Goal: Information Seeking & Learning: Learn about a topic

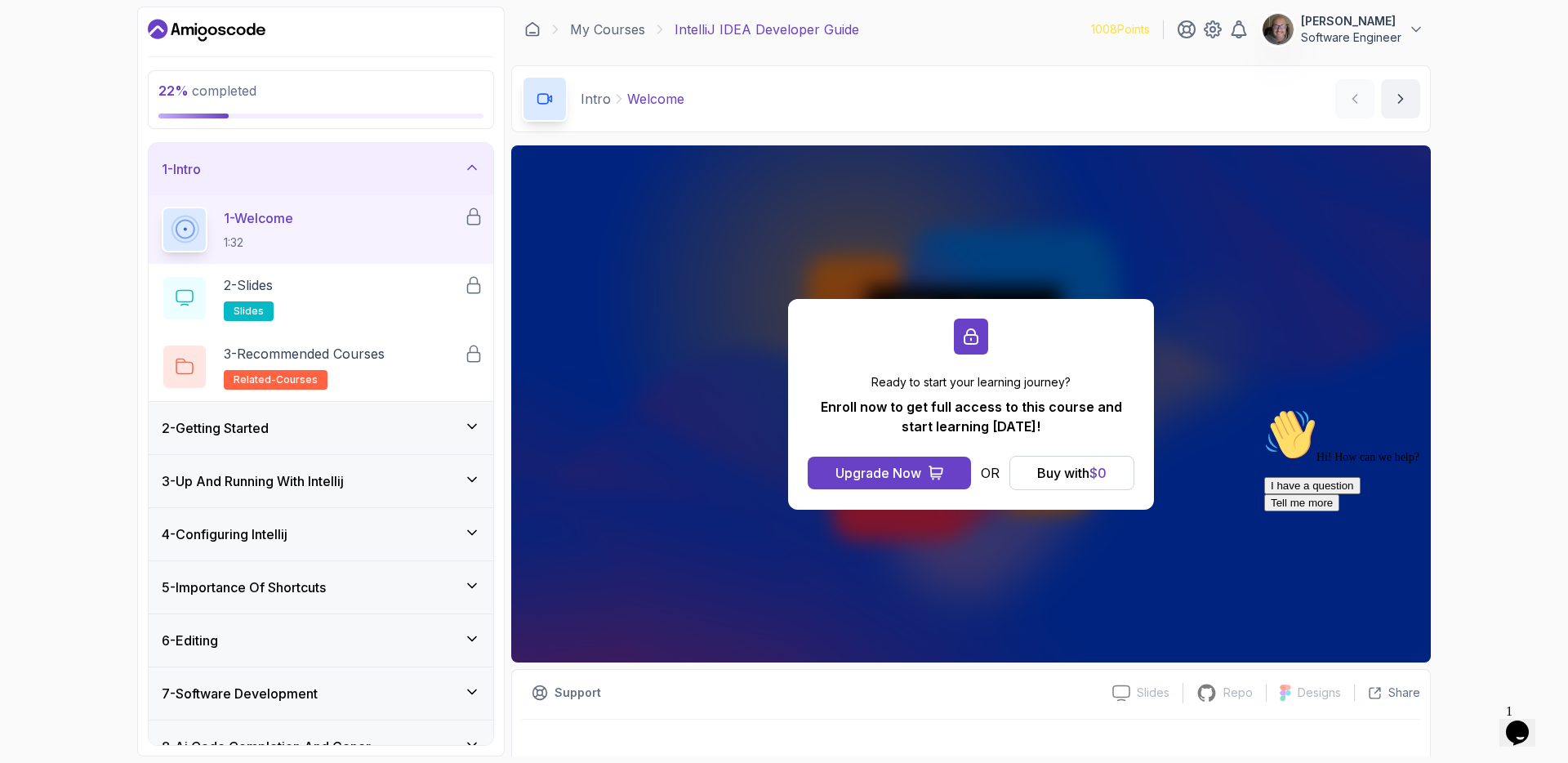
click at [1522, 720] on icon "$i18n('chat', 'chat_widget')" at bounding box center [1518, 733] width 23 height 24
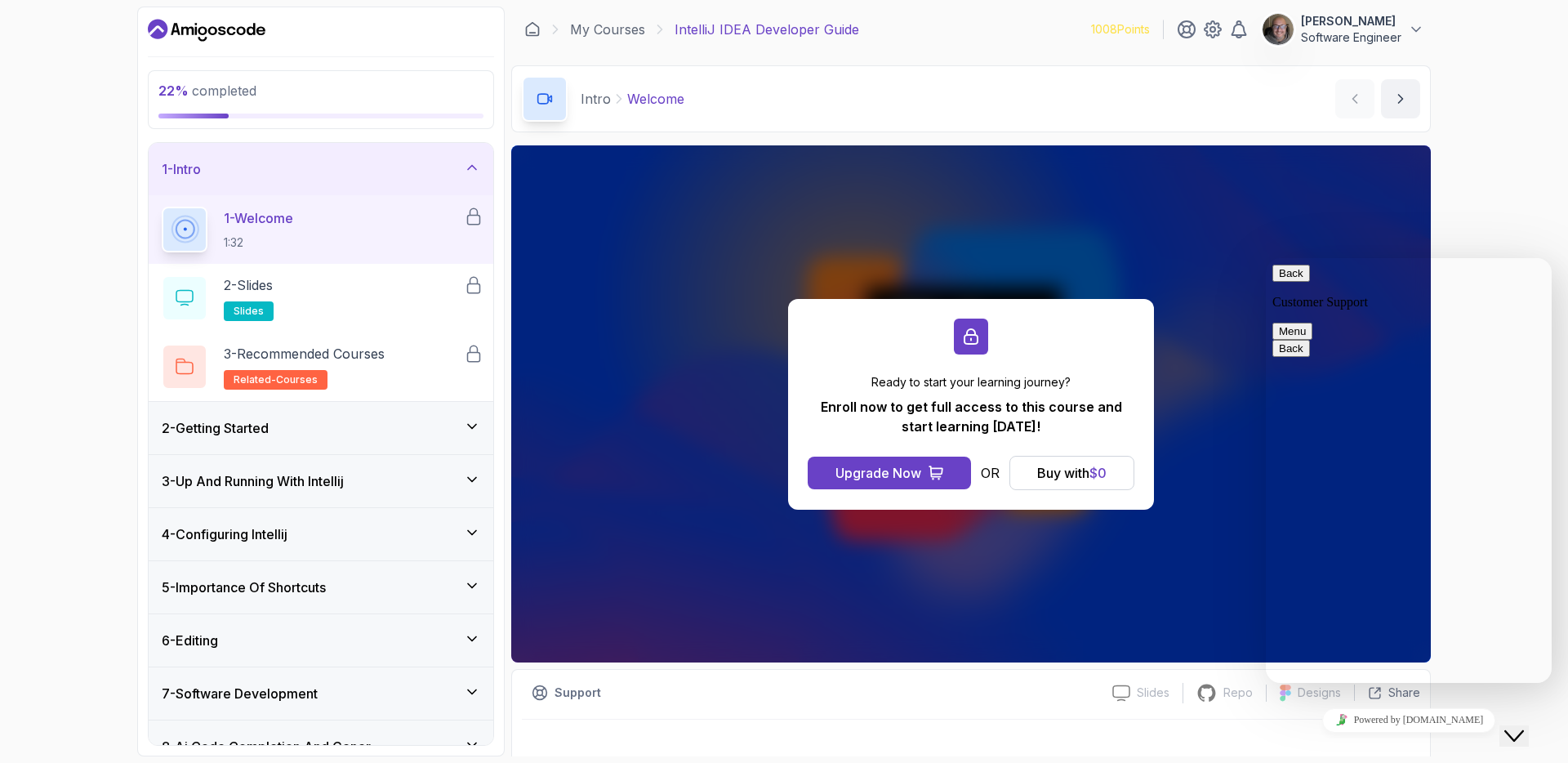
click at [1506, 181] on div "22 % completed 1 - Intro 1 - Welcome 1:32 2 - Slides slides 3 - Recommended Cou…" at bounding box center [784, 382] width 1568 height 763
click at [1041, 551] on div "Ready to start your learning journey? Enroll now to get full access to this cou…" at bounding box center [971, 404] width 919 height 517
click at [1508, 726] on div "Close Chat This icon closes the chat window." at bounding box center [1514, 736] width 20 height 20
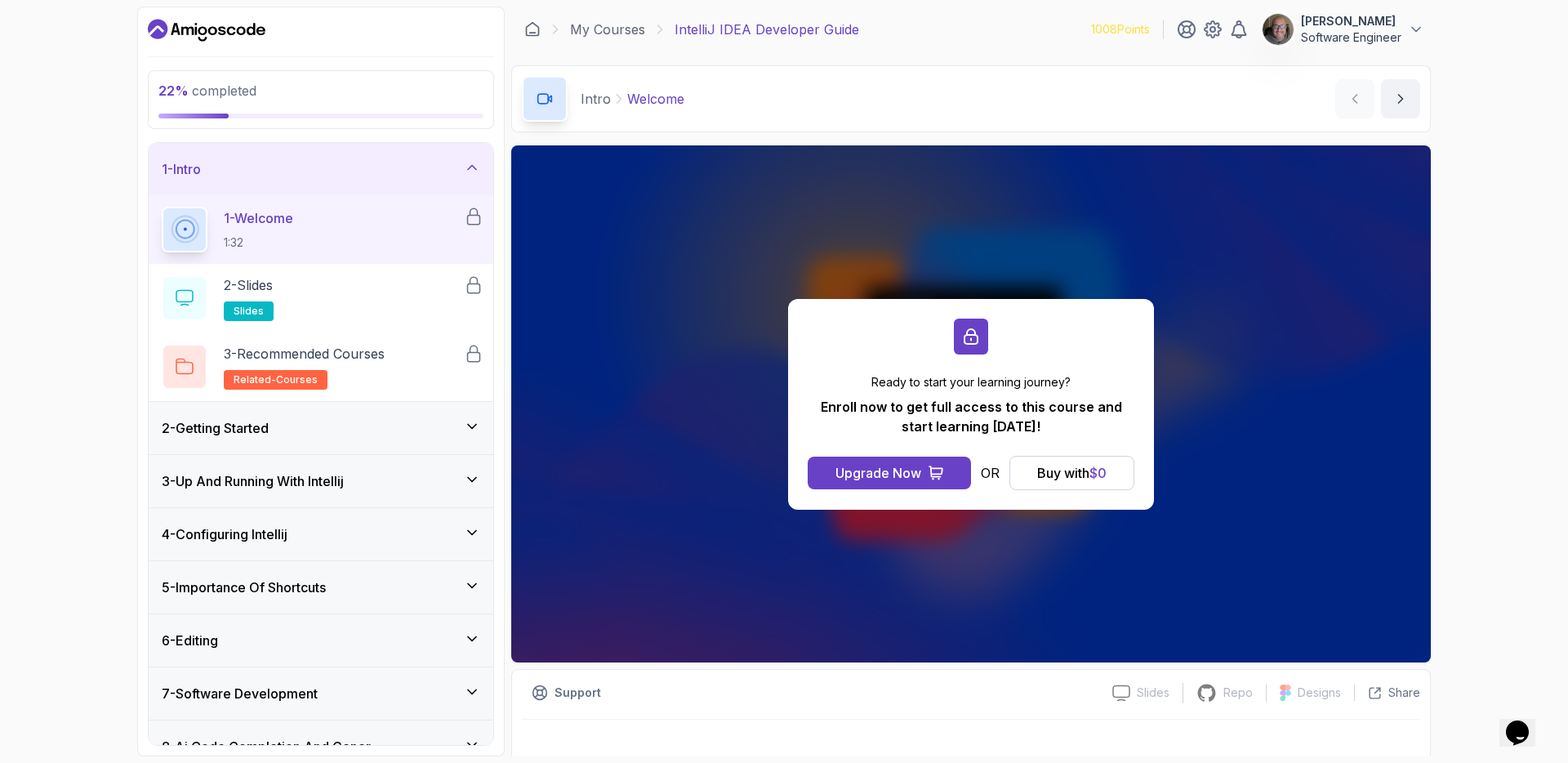
click at [296, 437] on div "2 - Getting Started" at bounding box center [321, 428] width 319 height 20
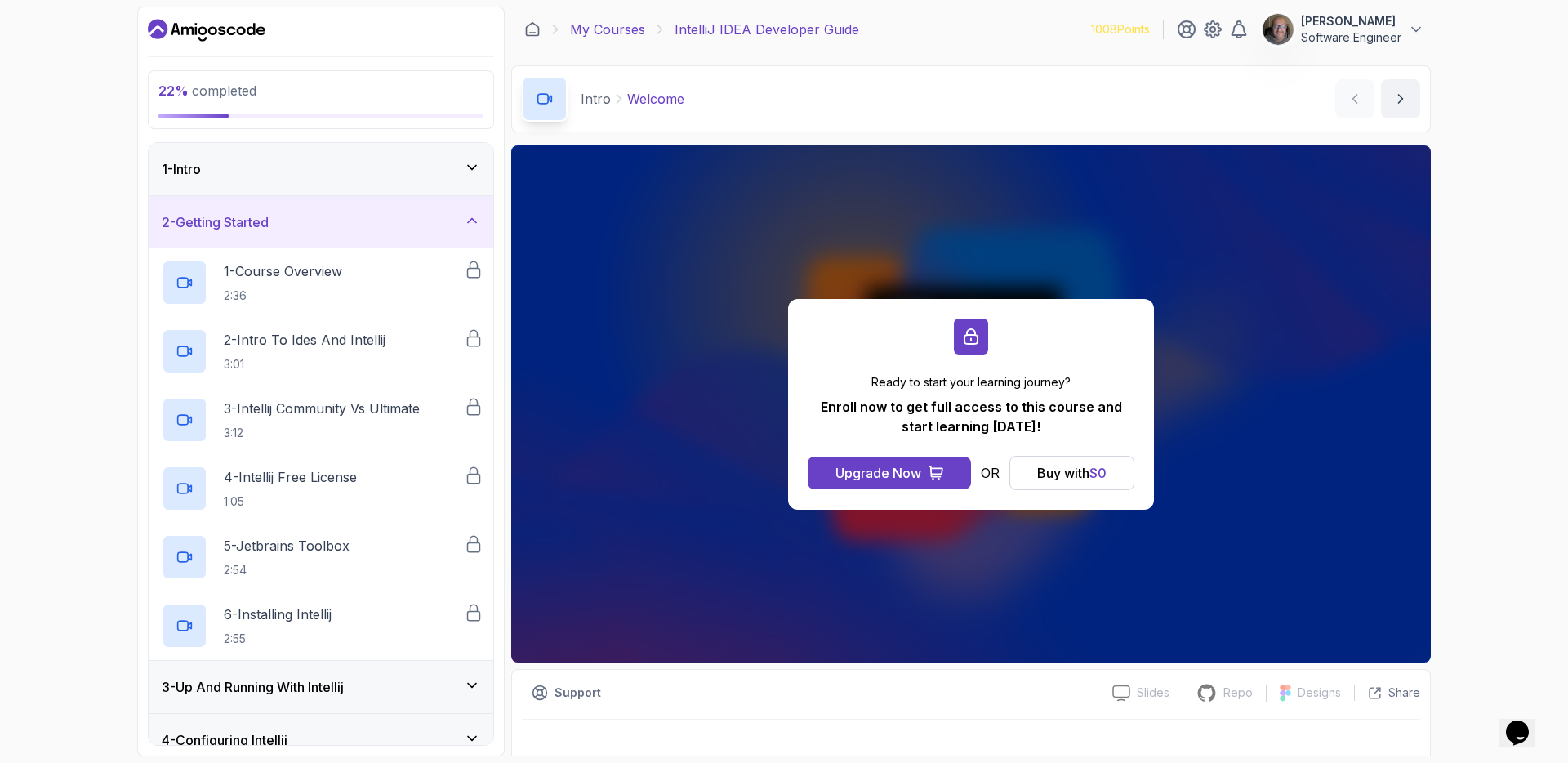
click at [632, 35] on link "My Courses" at bounding box center [608, 30] width 75 height 20
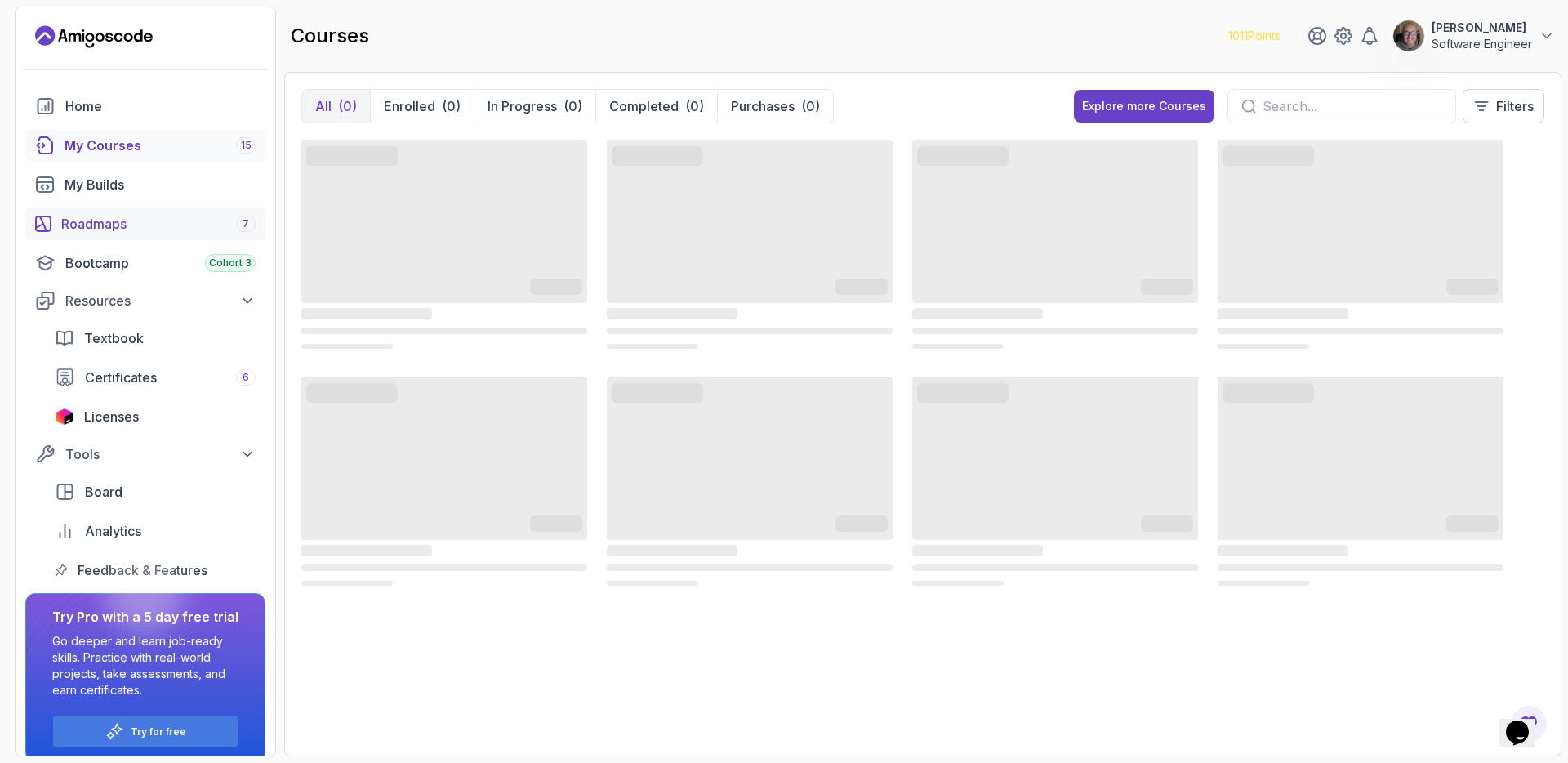
click at [121, 231] on div "Roadmaps 7" at bounding box center [158, 224] width 194 height 20
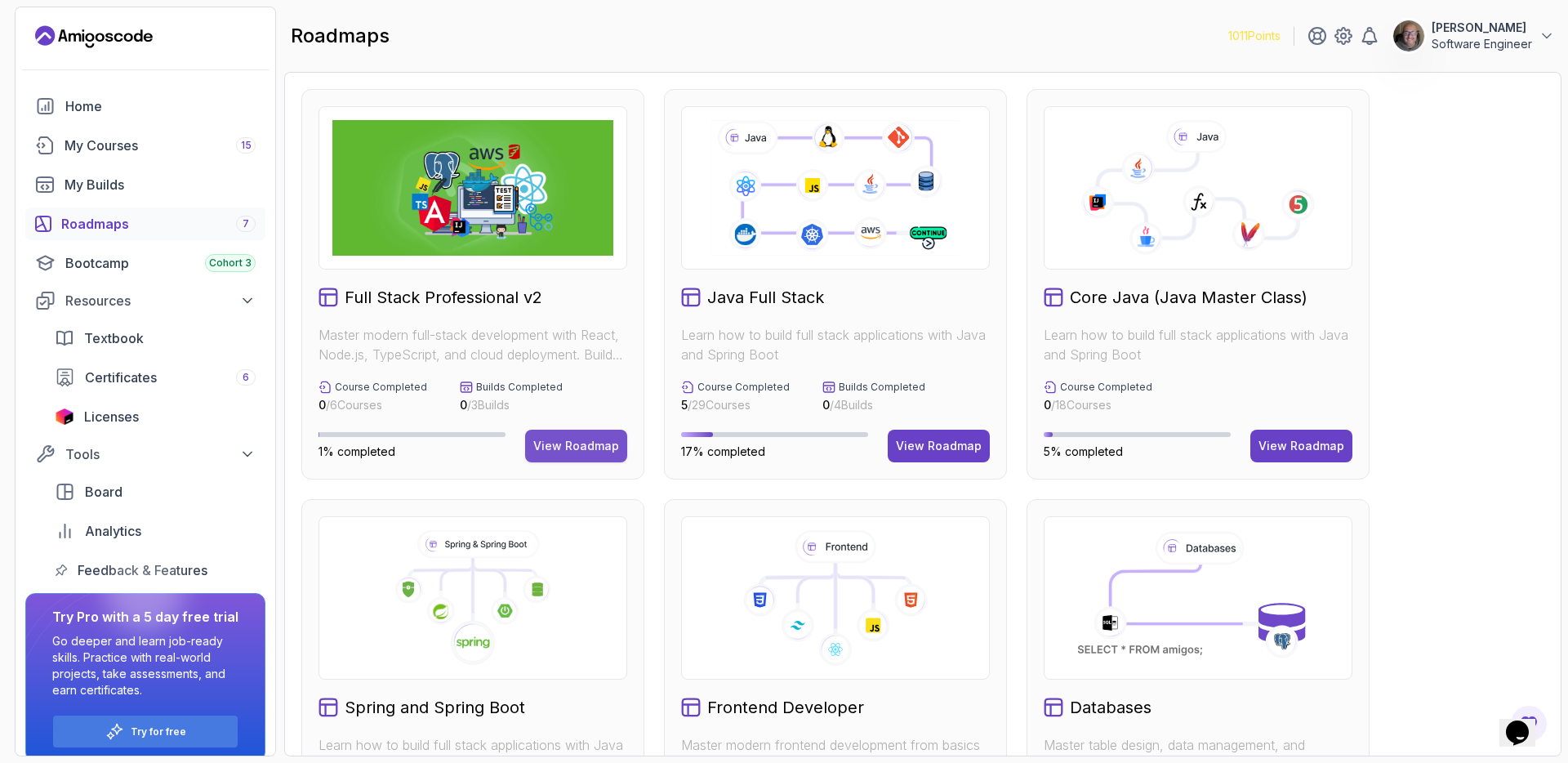
click at [582, 460] on button "View Roadmap" at bounding box center [575, 446] width 102 height 33
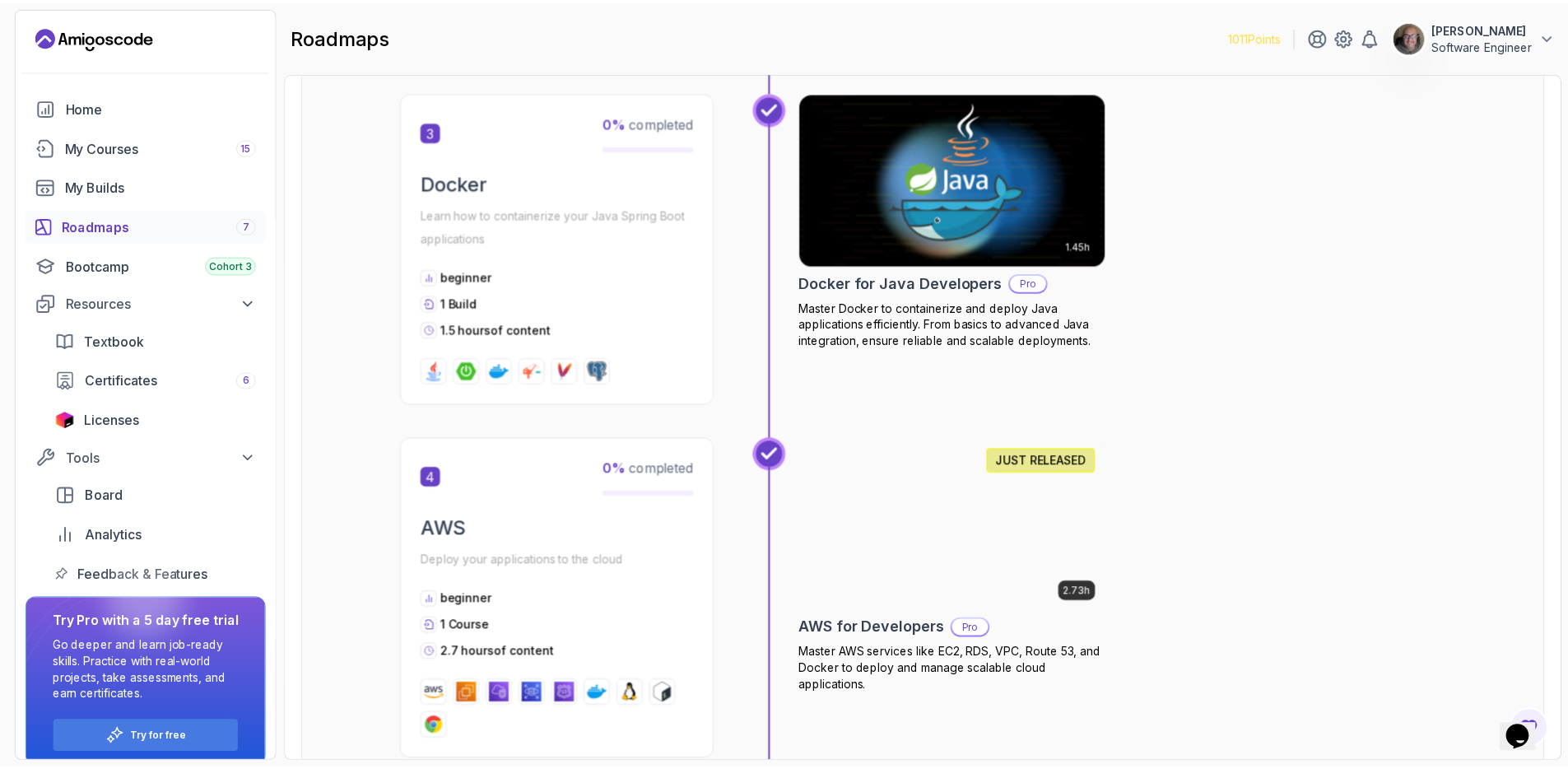
scroll to position [1525, 0]
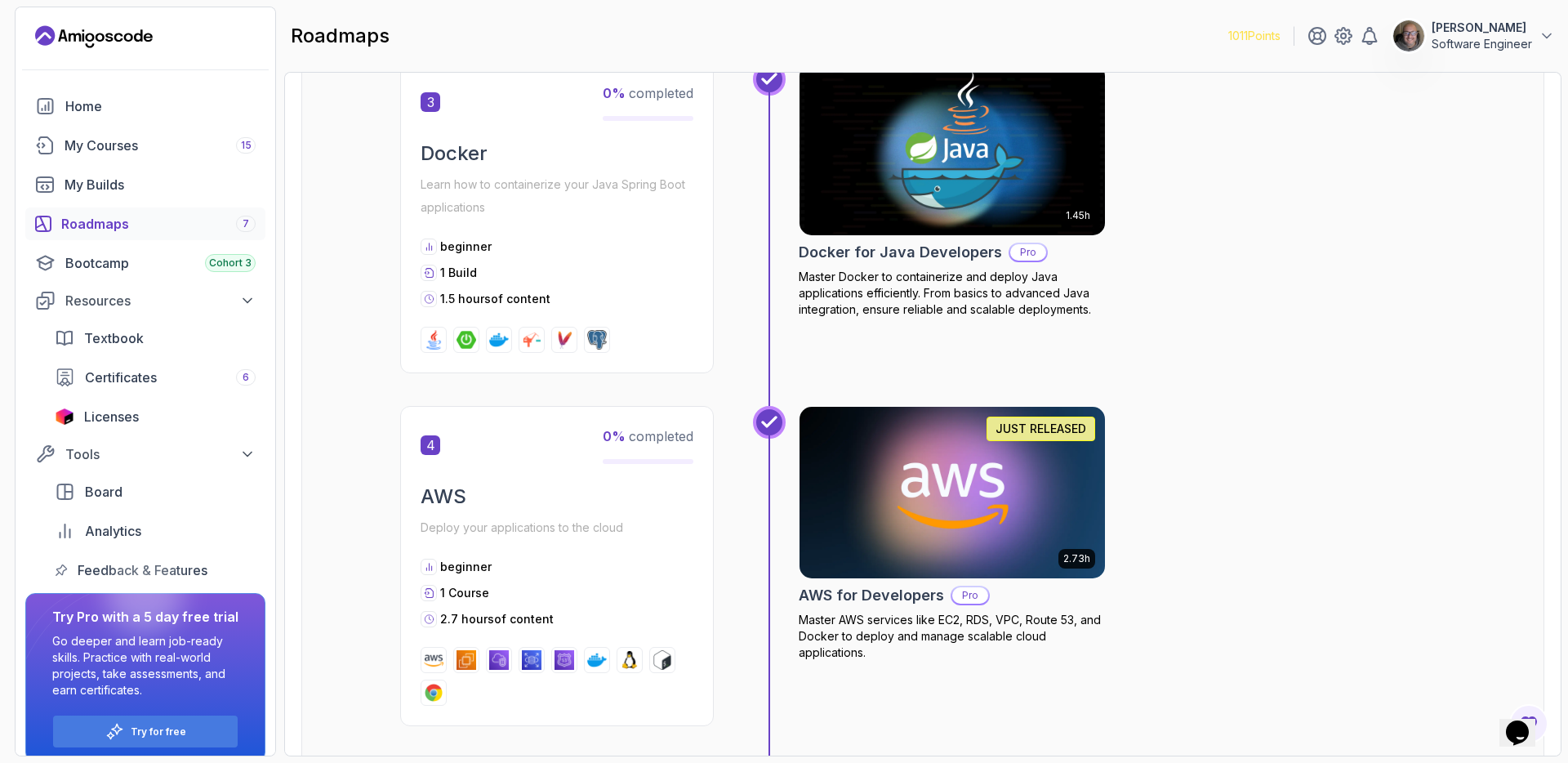
click at [1011, 503] on img at bounding box center [952, 493] width 321 height 179
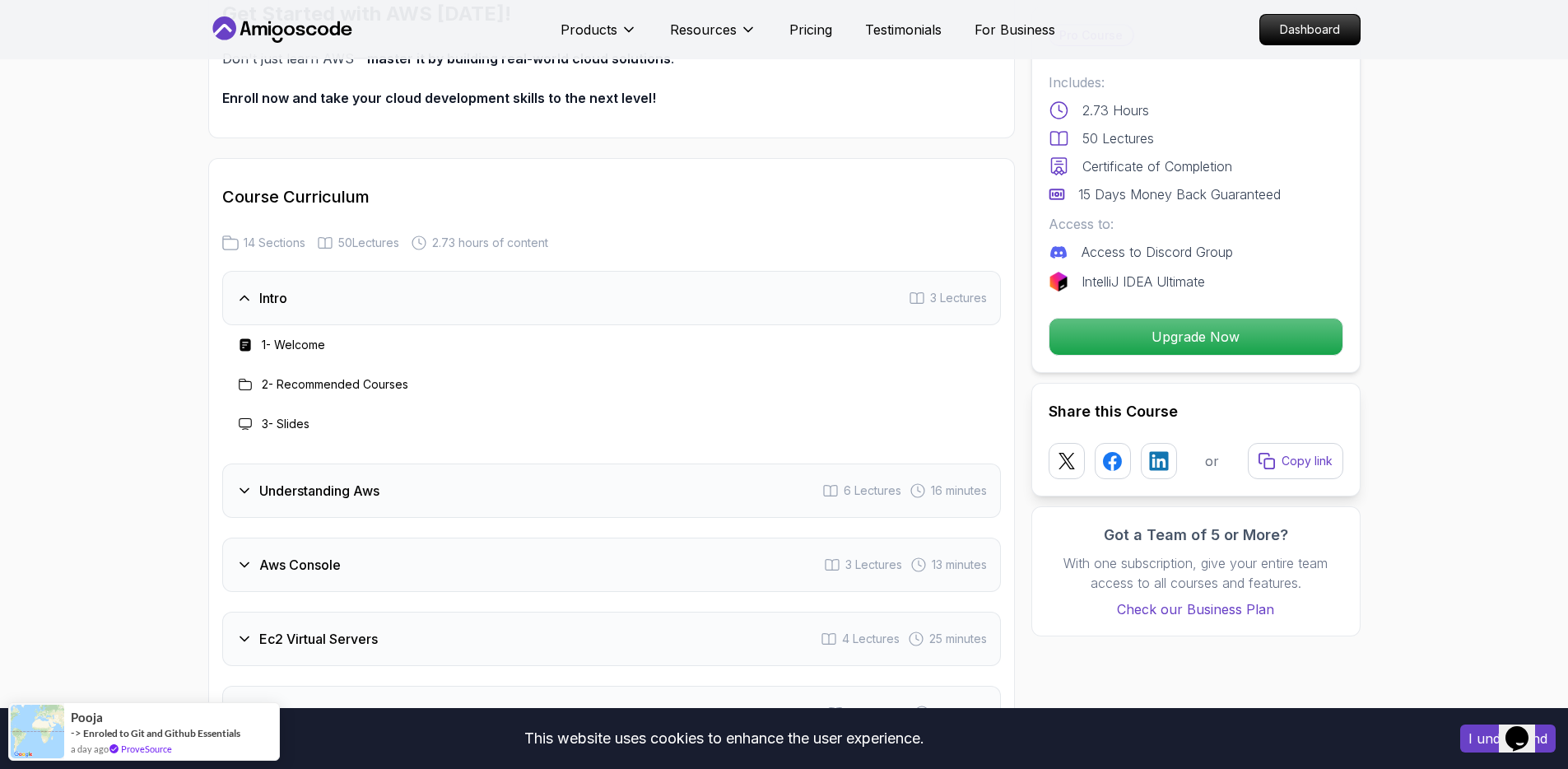
scroll to position [2510, 0]
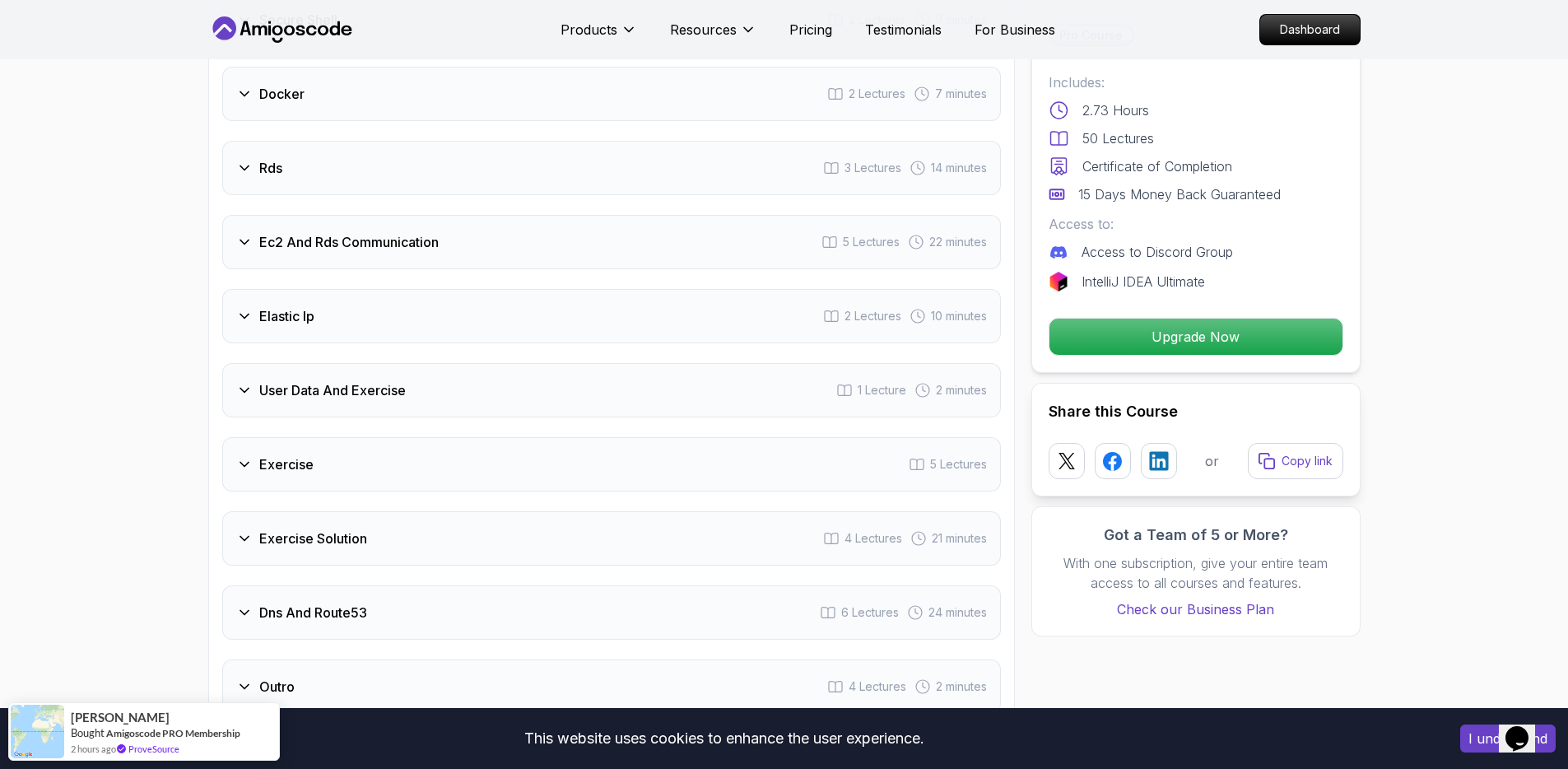
click at [330, 404] on div "User Data And Exercise 1 Lecture 2 minutes" at bounding box center [612, 391] width 779 height 54
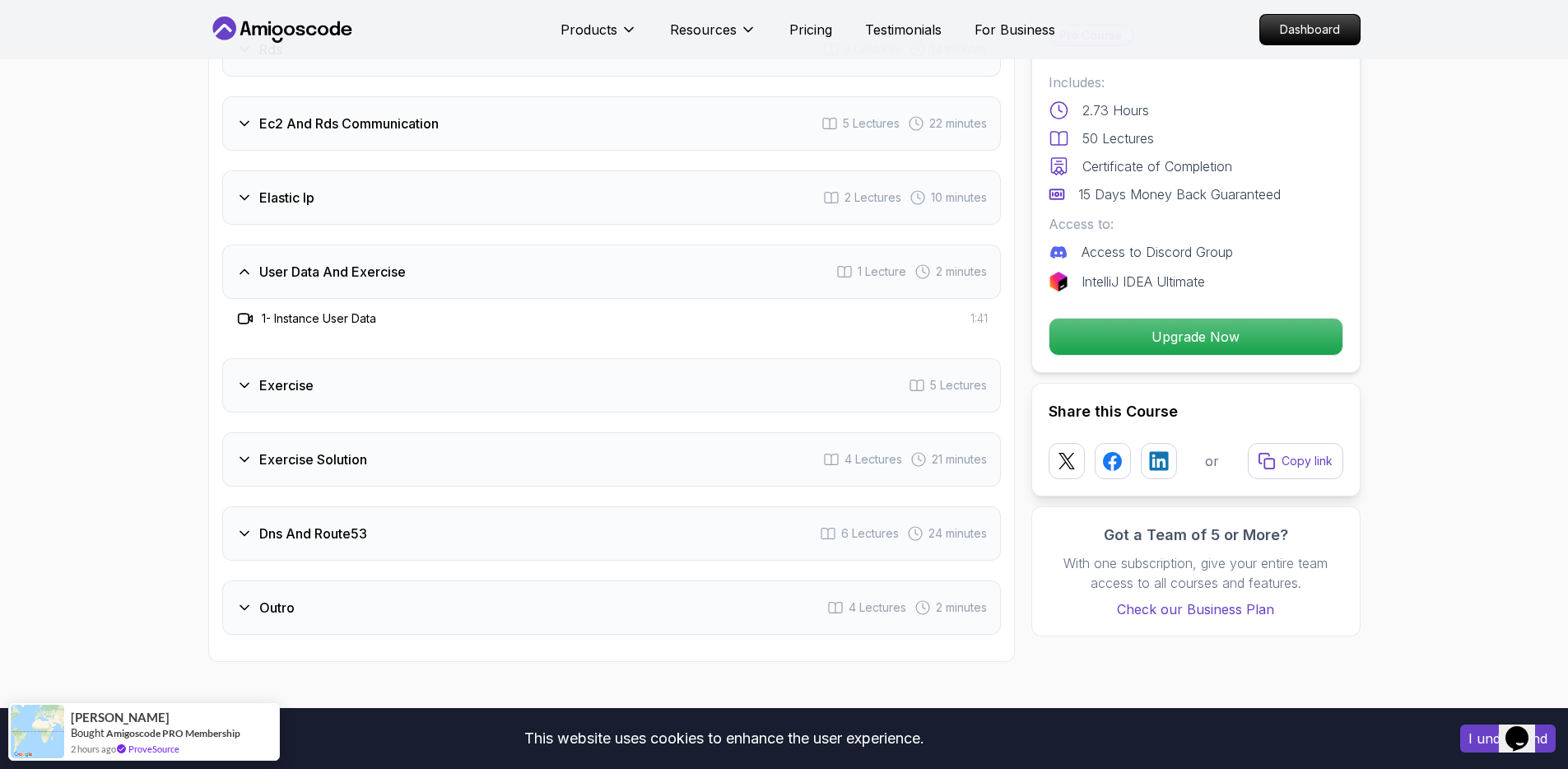
scroll to position [2391, 0]
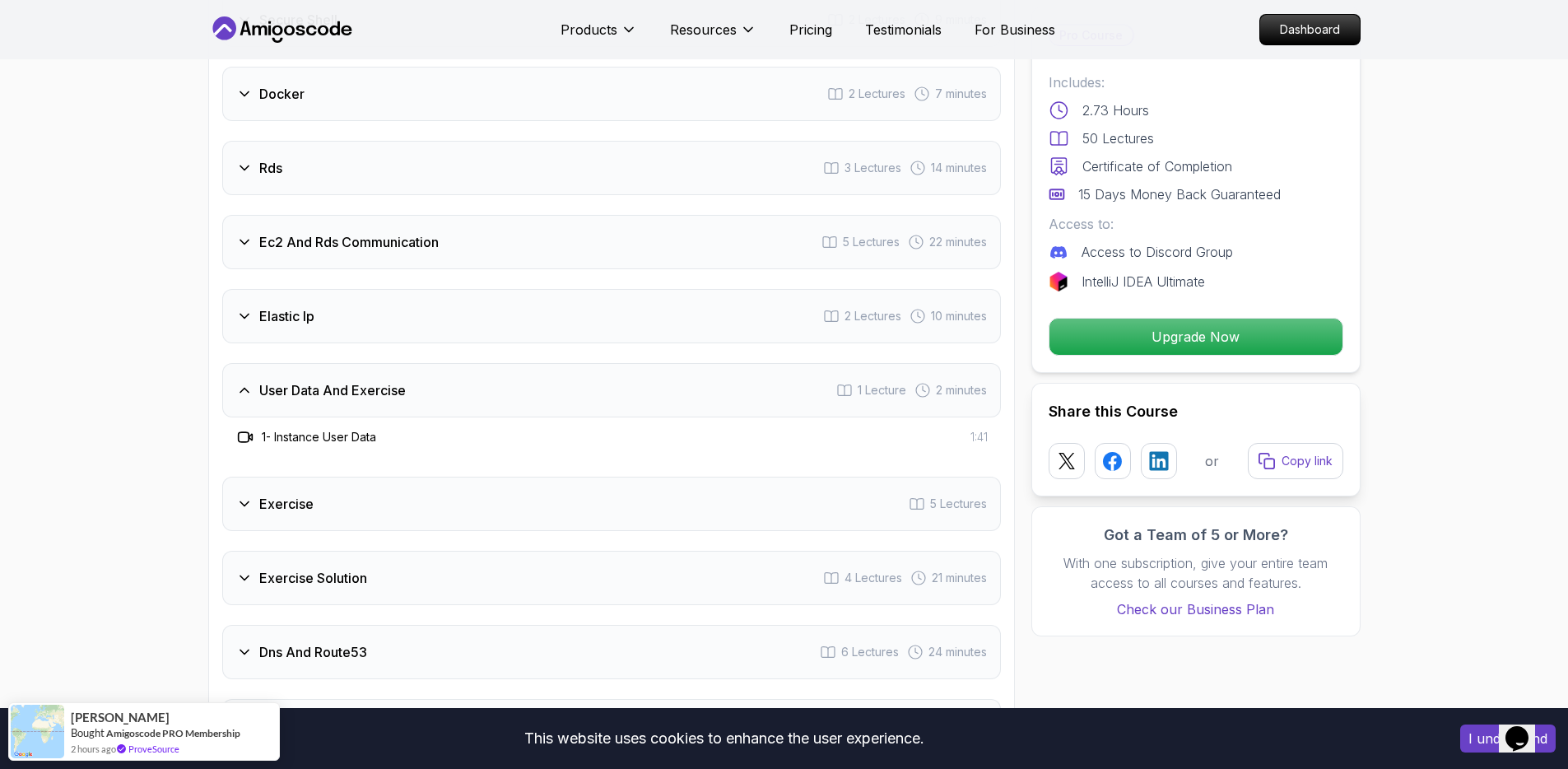
click at [411, 512] on div "Exercise 5 Lectures" at bounding box center [612, 504] width 779 height 54
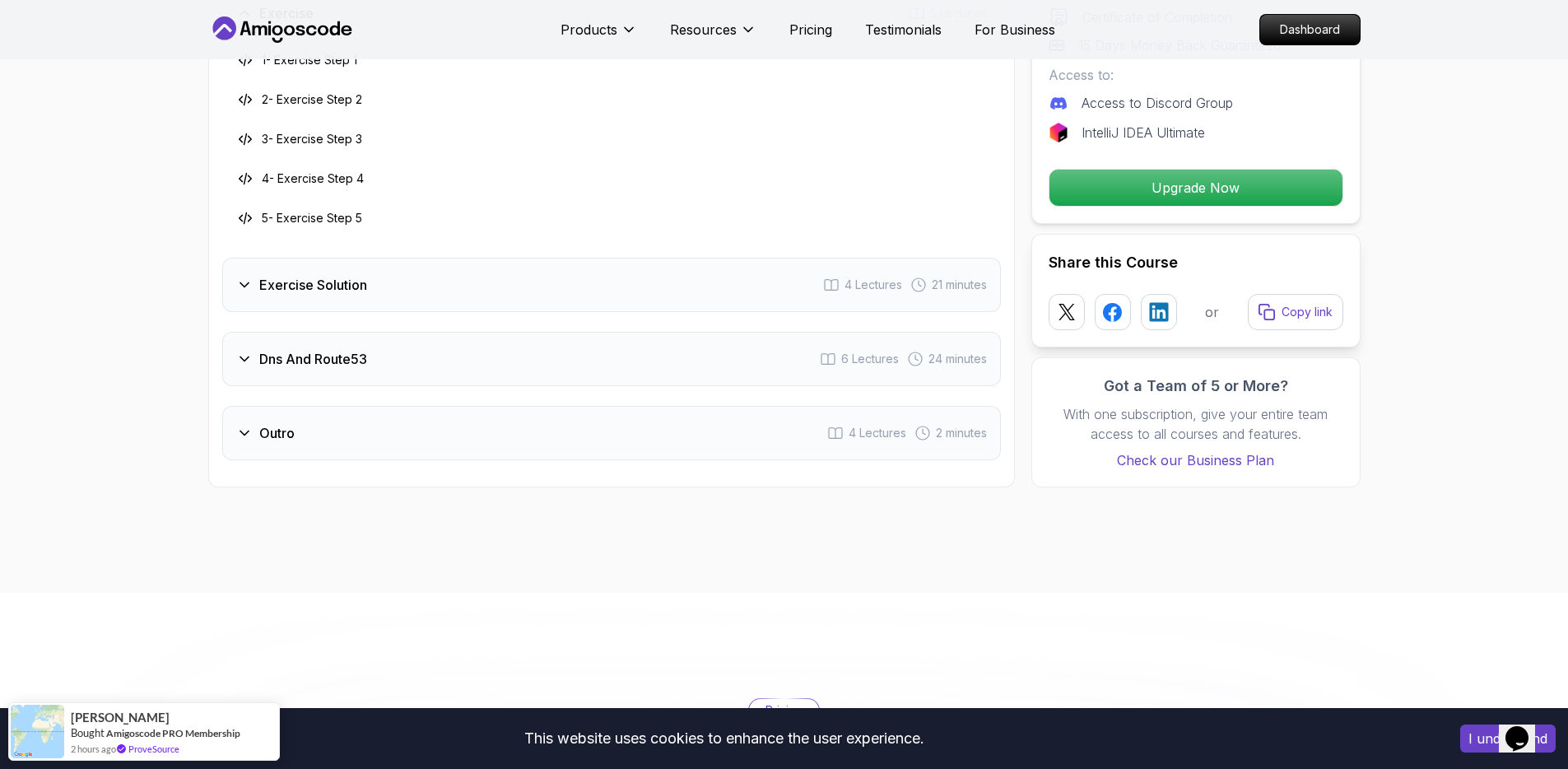
scroll to position [2936, 0]
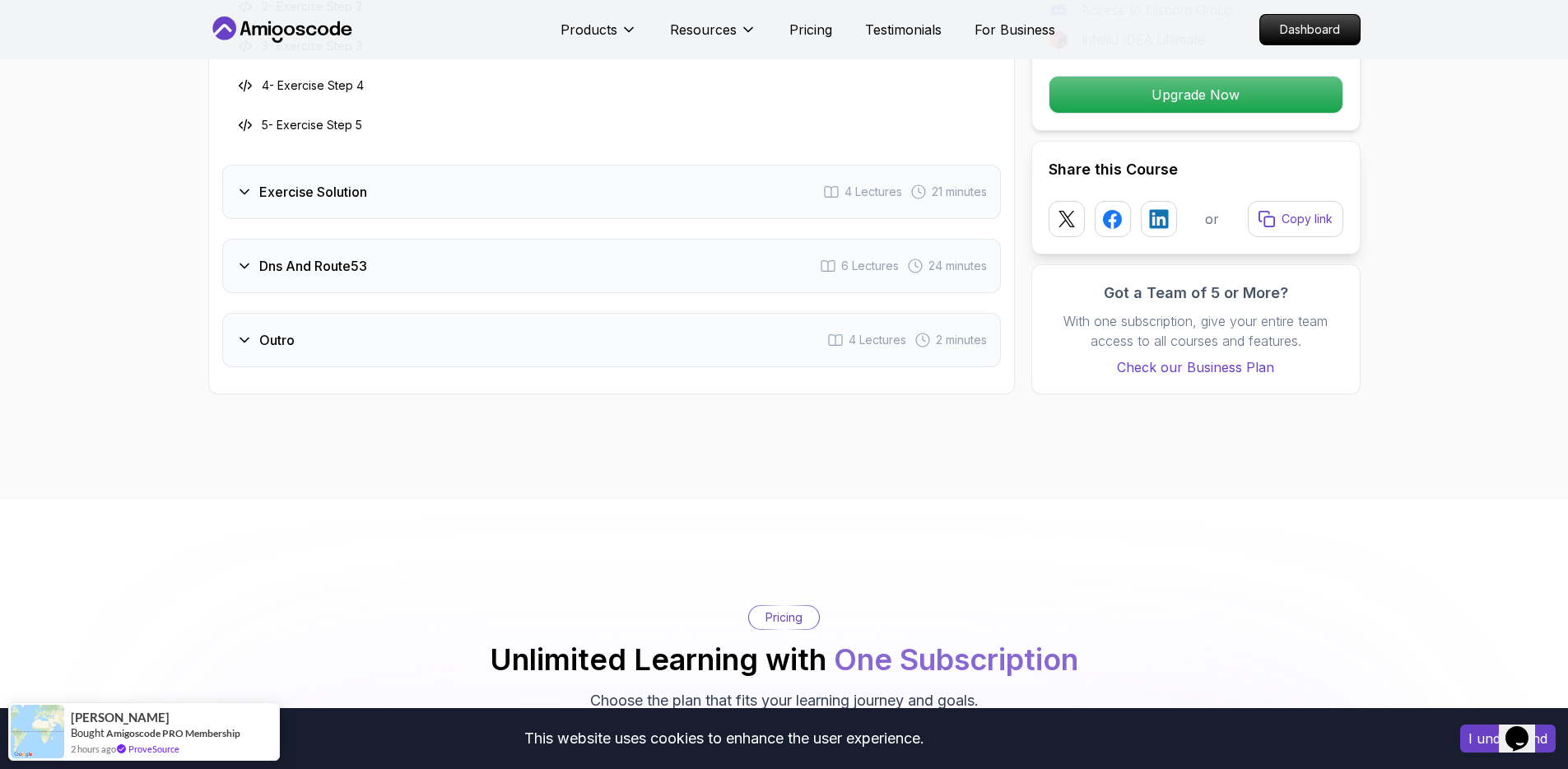
click at [377, 206] on div "Exercise Solution 4 Lectures 21 minutes" at bounding box center [612, 192] width 779 height 54
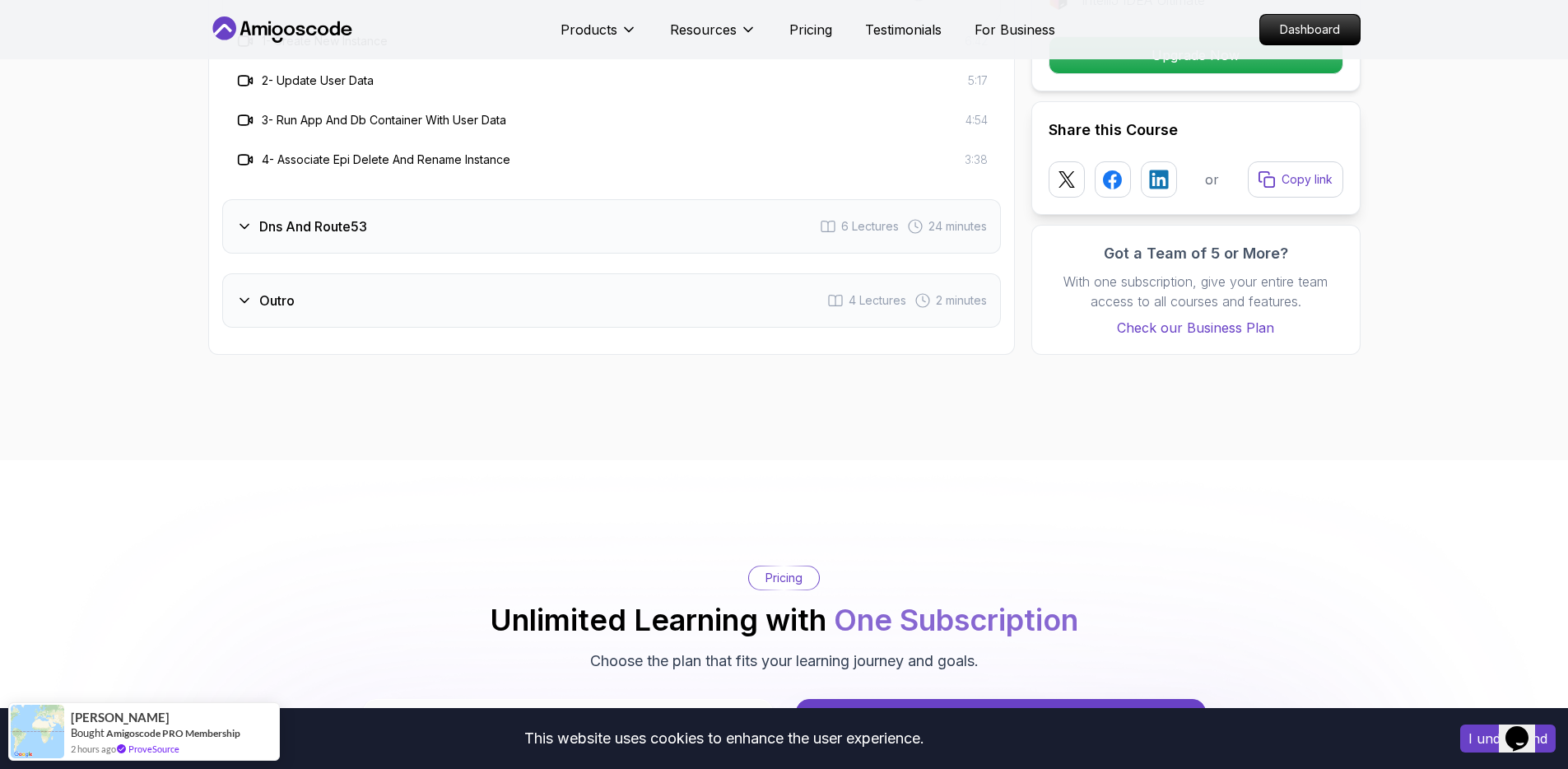
click at [422, 242] on div "Dns And Route53 6 Lectures 24 minutes" at bounding box center [612, 226] width 779 height 54
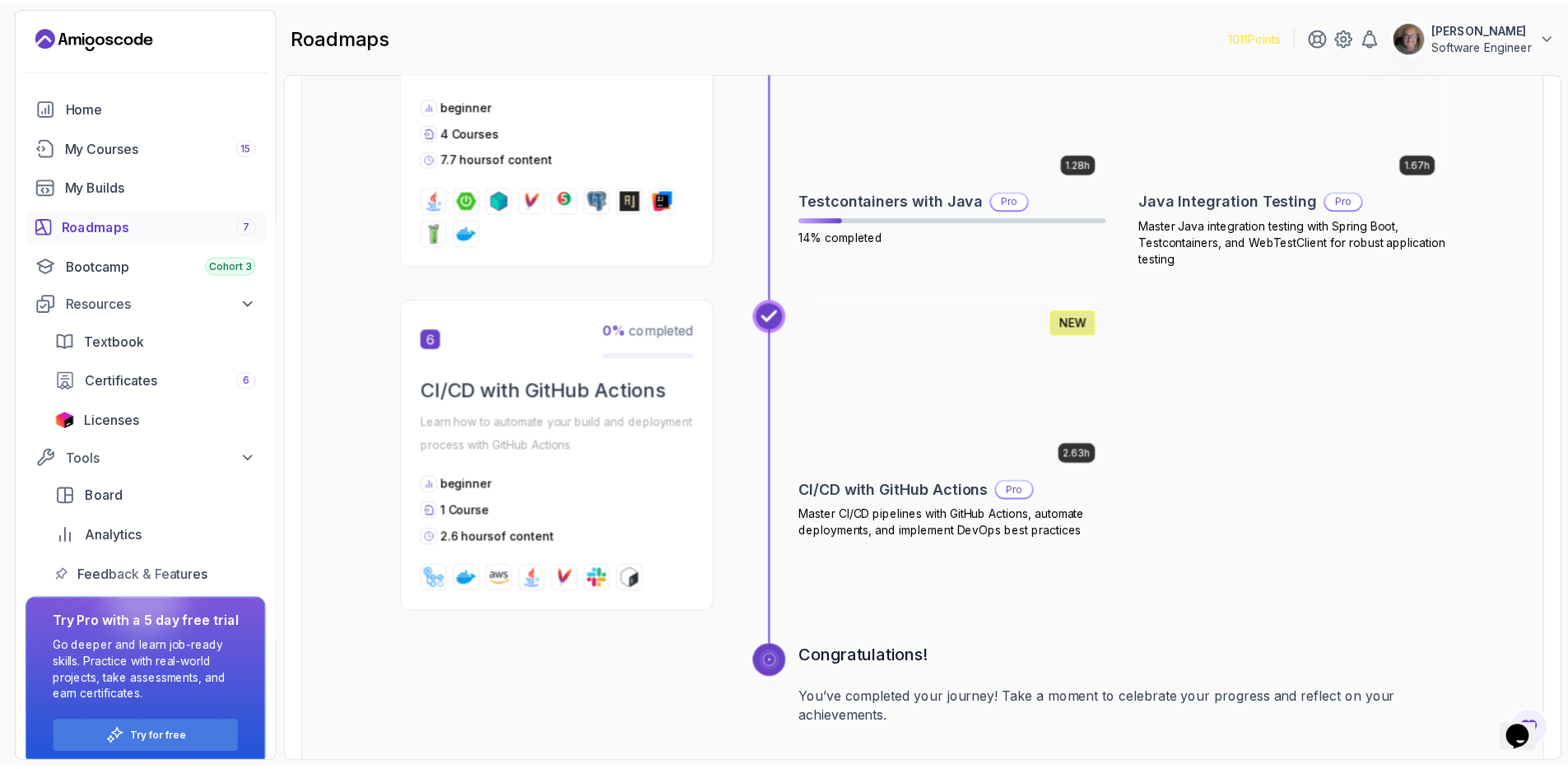
scroll to position [2594, 0]
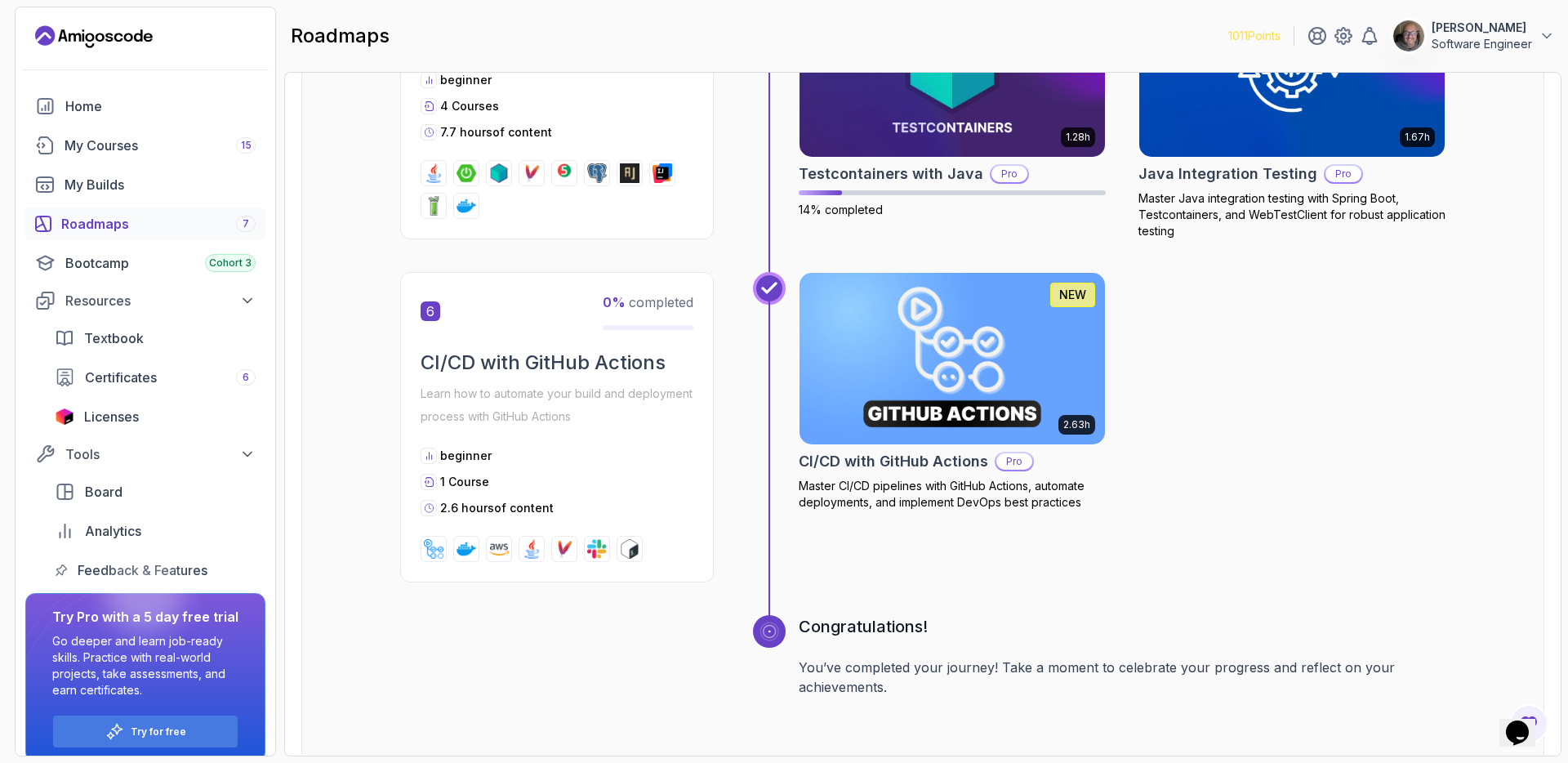
click at [974, 426] on img at bounding box center [952, 359] width 321 height 179
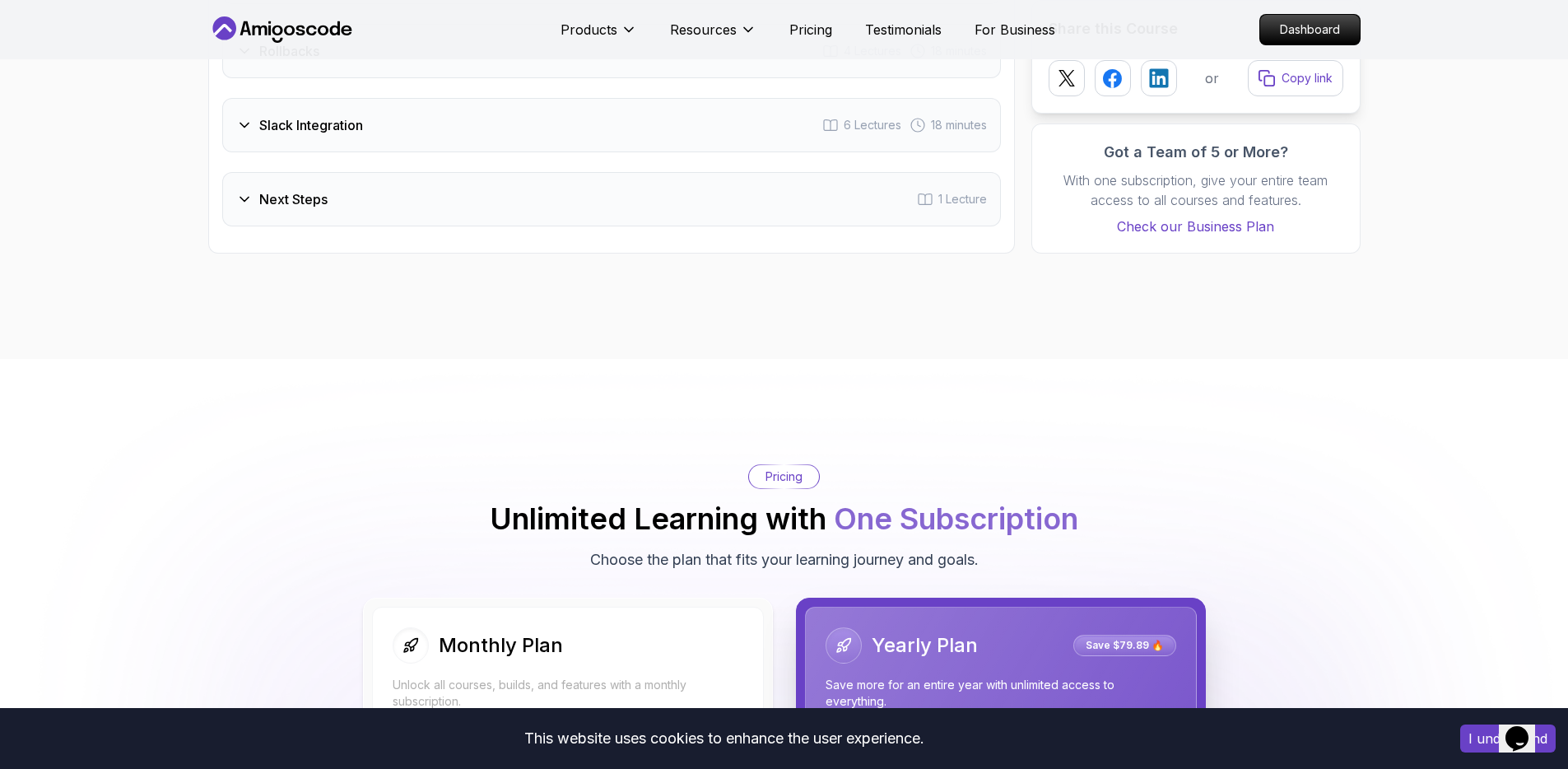
scroll to position [3137, 0]
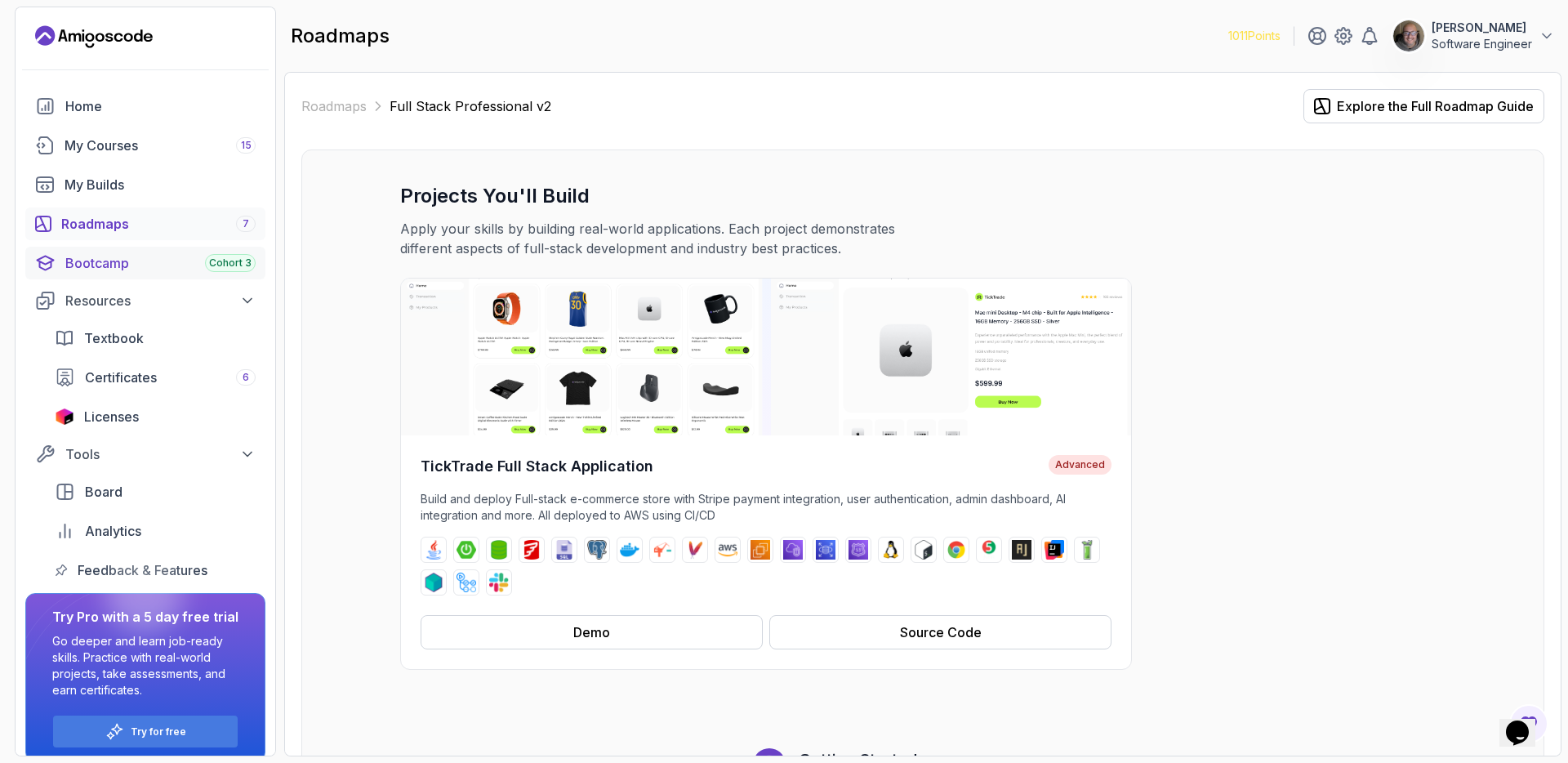
click at [105, 257] on div "Bootcamp Cohort 3" at bounding box center [160, 263] width 191 height 20
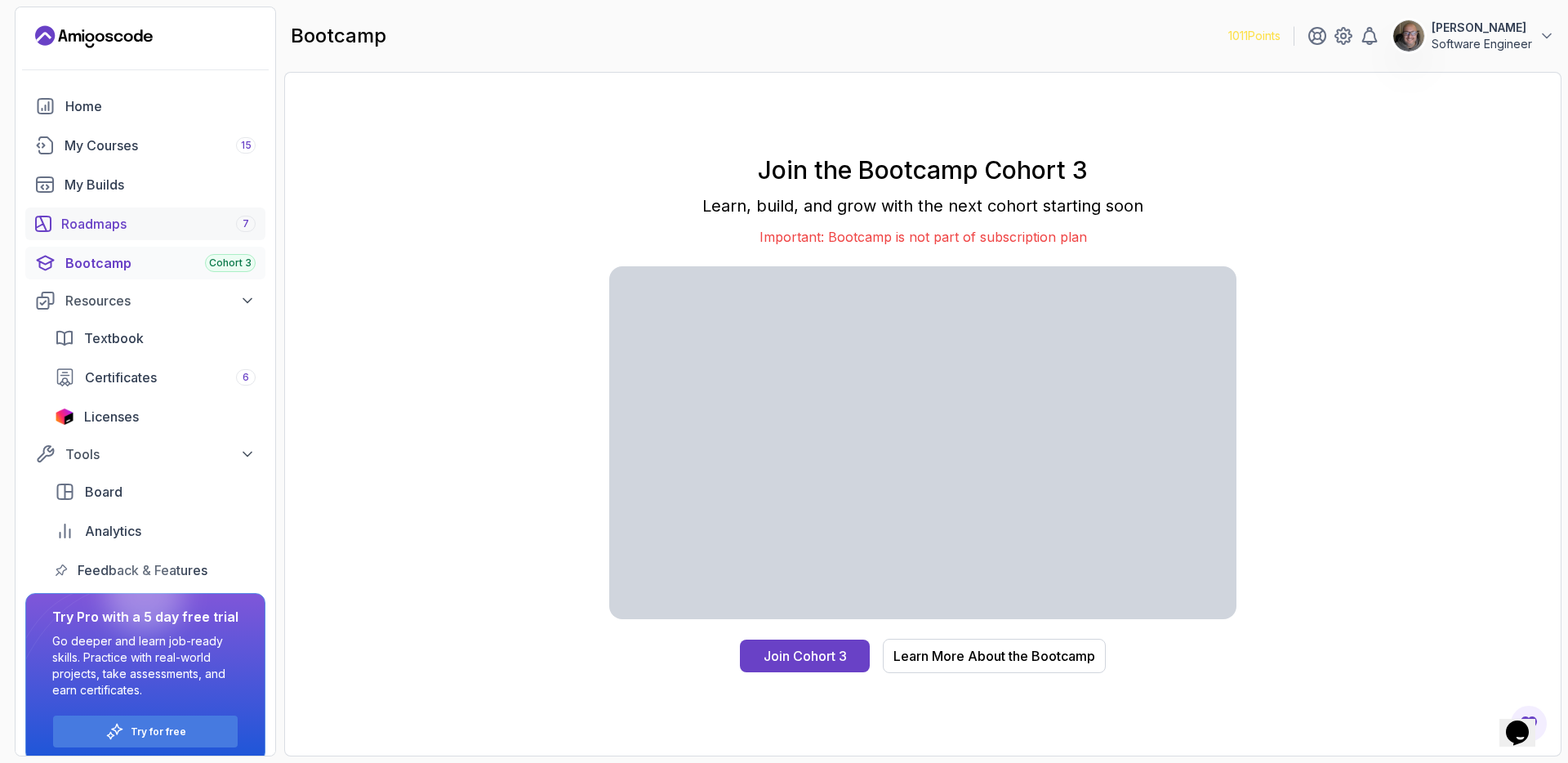
click at [103, 227] on div "Roadmaps 7" at bounding box center [158, 224] width 194 height 20
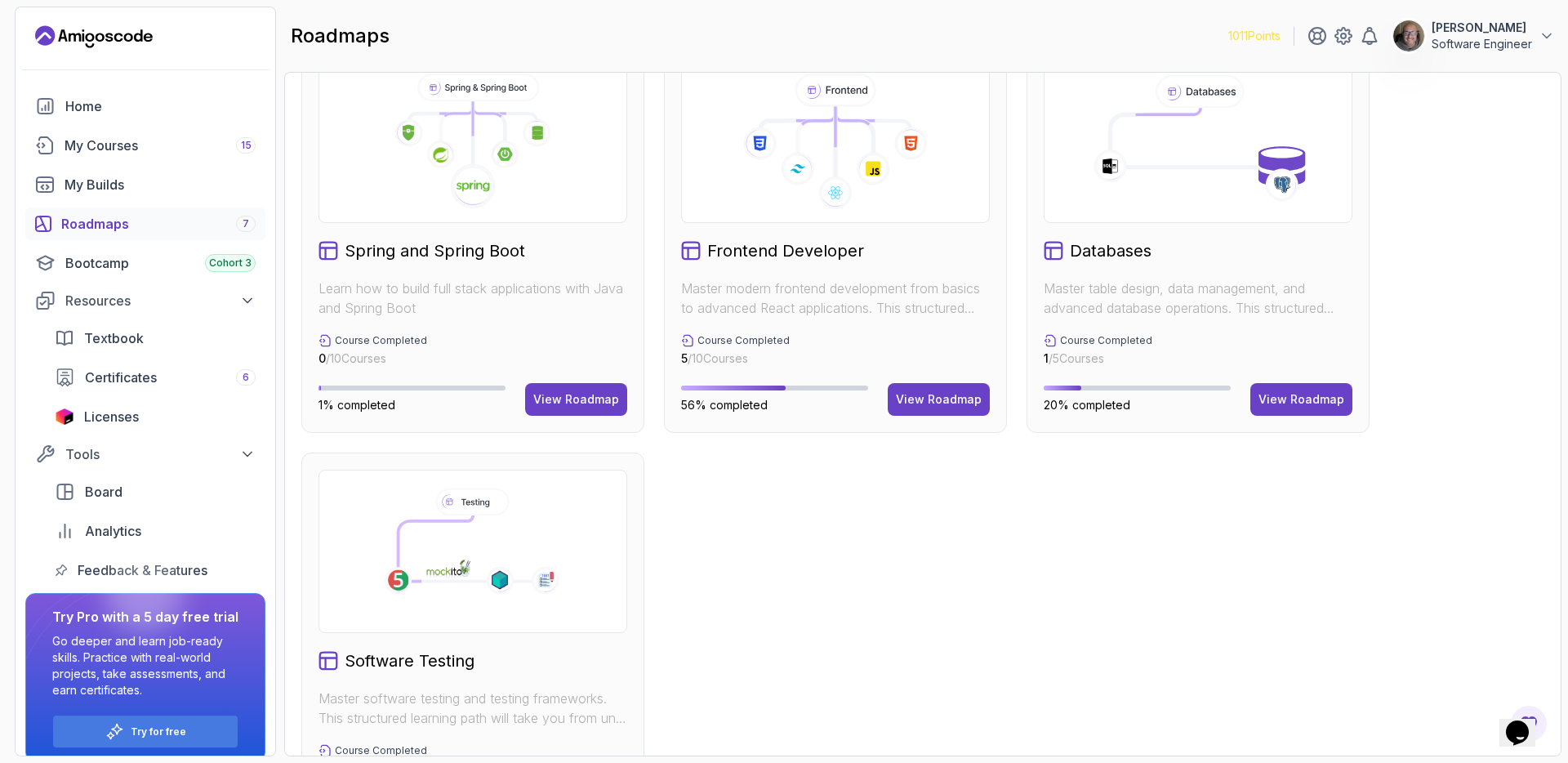
scroll to position [561, 0]
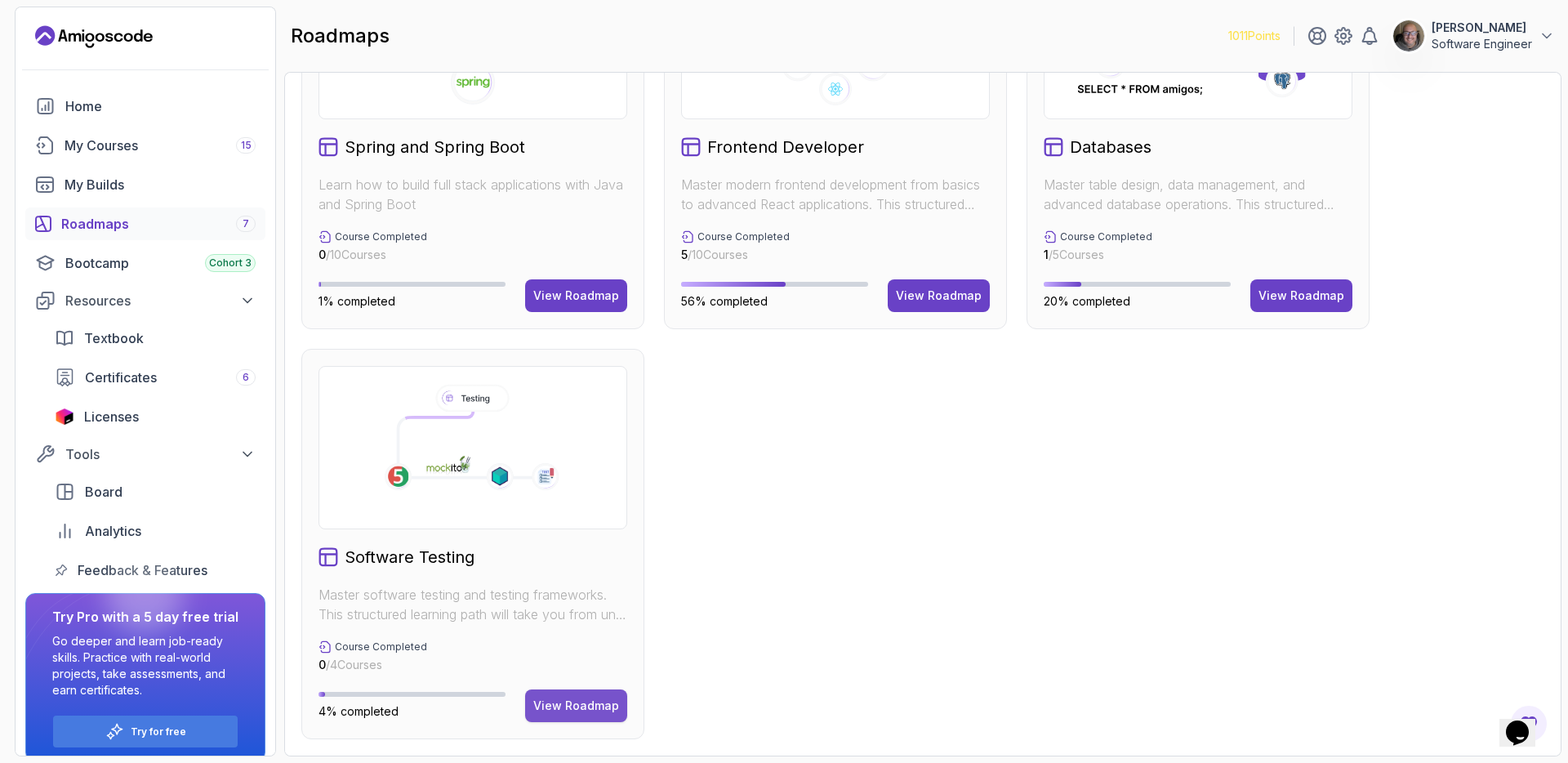
click at [538, 708] on div "View Roadmap" at bounding box center [576, 706] width 86 height 17
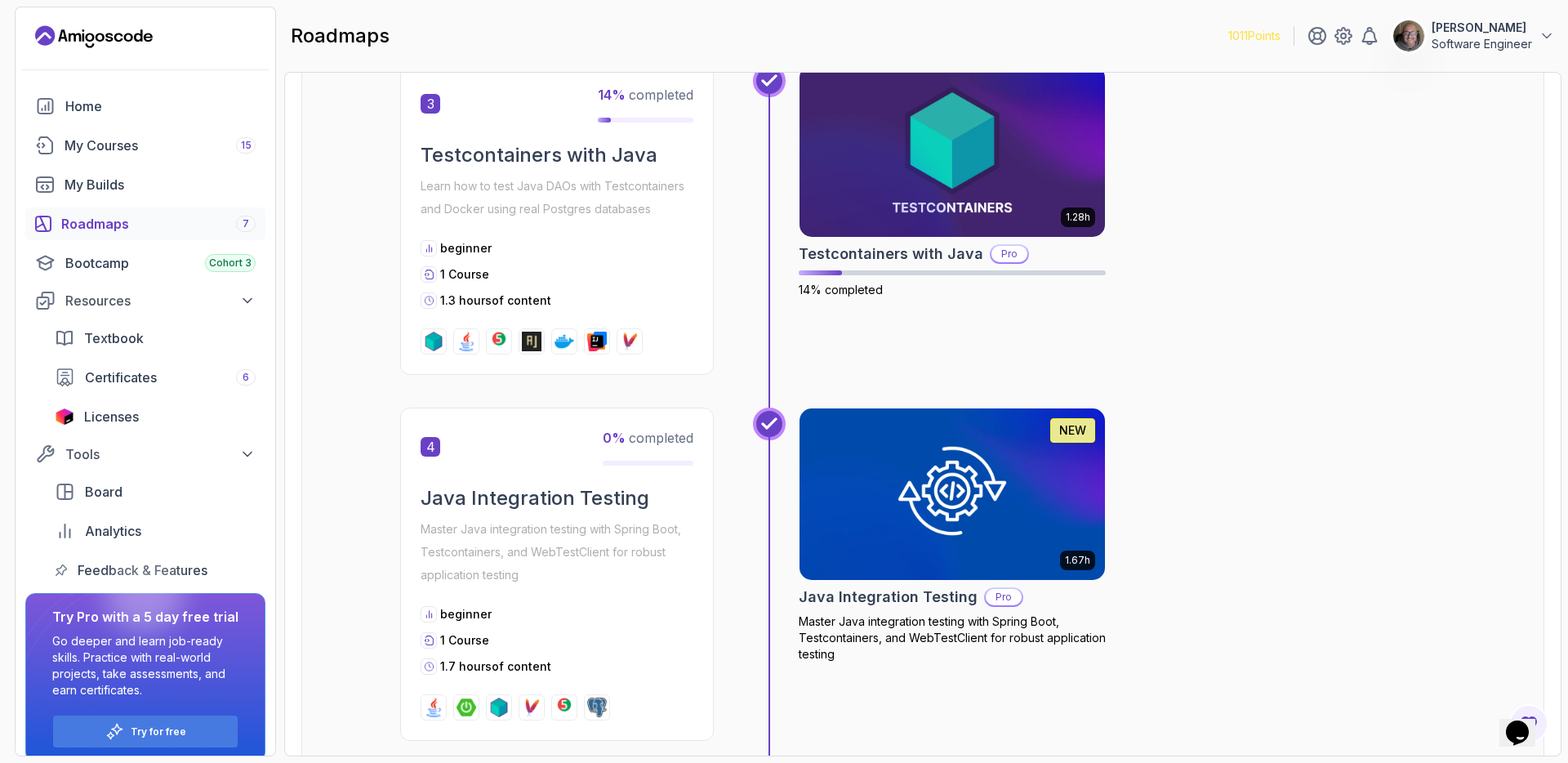
scroll to position [808, 0]
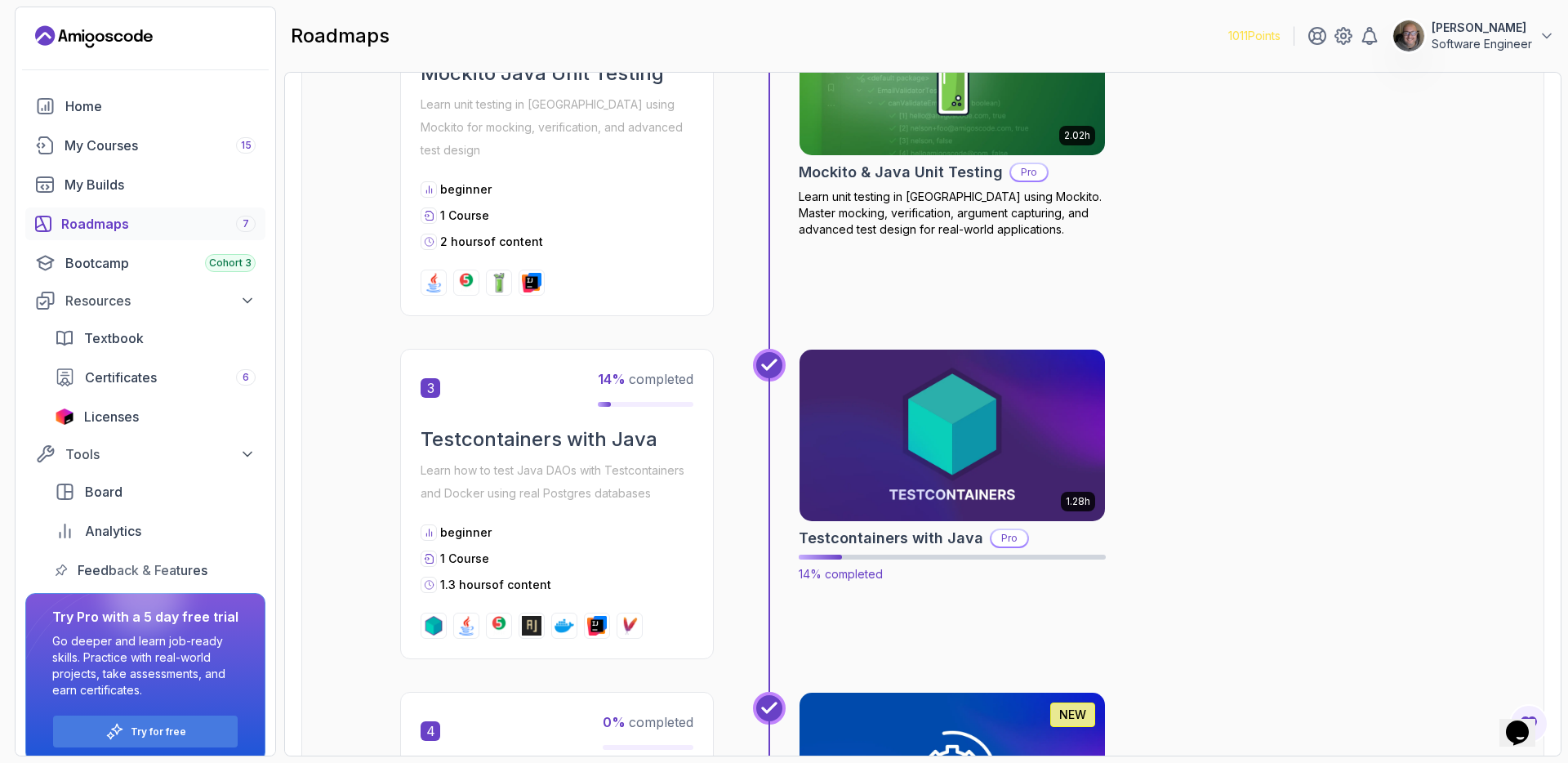
click at [996, 487] on img at bounding box center [952, 436] width 321 height 179
